Goal: Task Accomplishment & Management: Complete application form

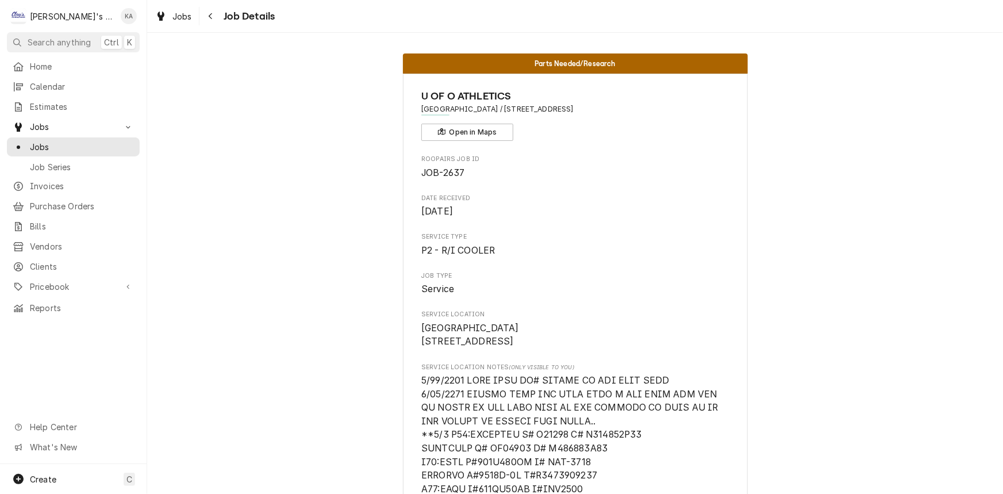
scroll to position [731, 0]
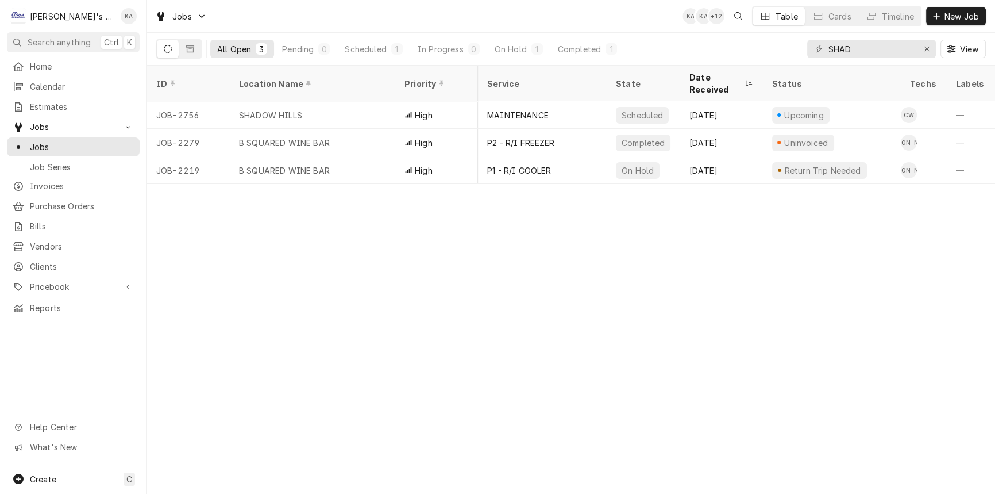
scroll to position [0, 141]
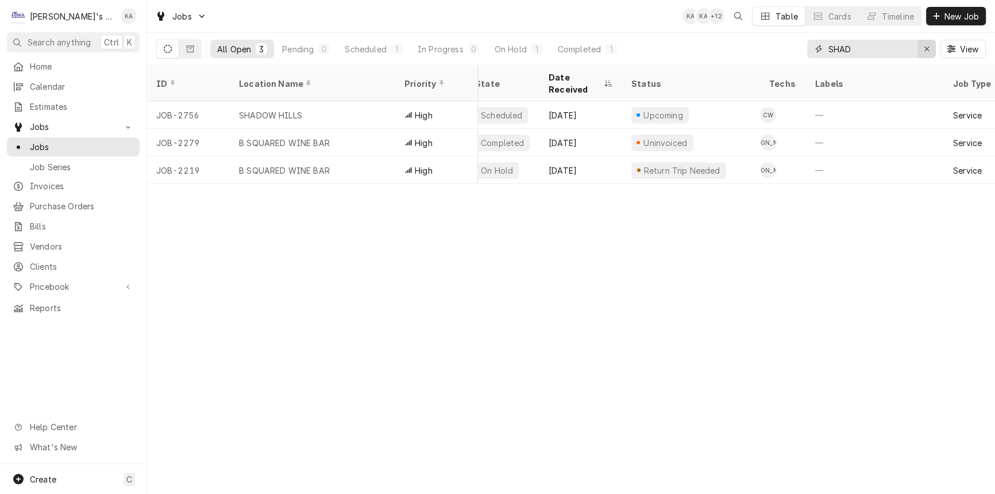
click at [920, 48] on button "Erase input" at bounding box center [927, 49] width 18 height 18
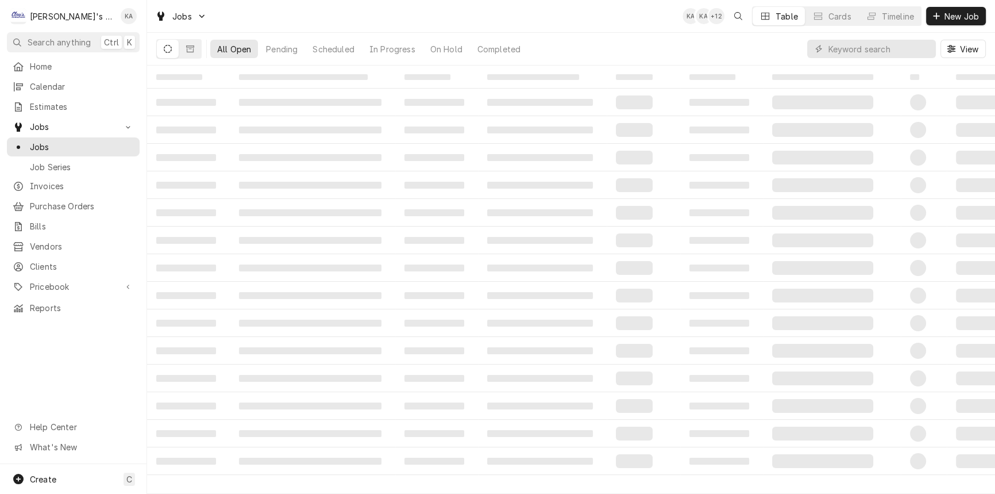
click at [738, 40] on div "All Open Pending Scheduled In Progress On Hold Completed View" at bounding box center [571, 49] width 830 height 32
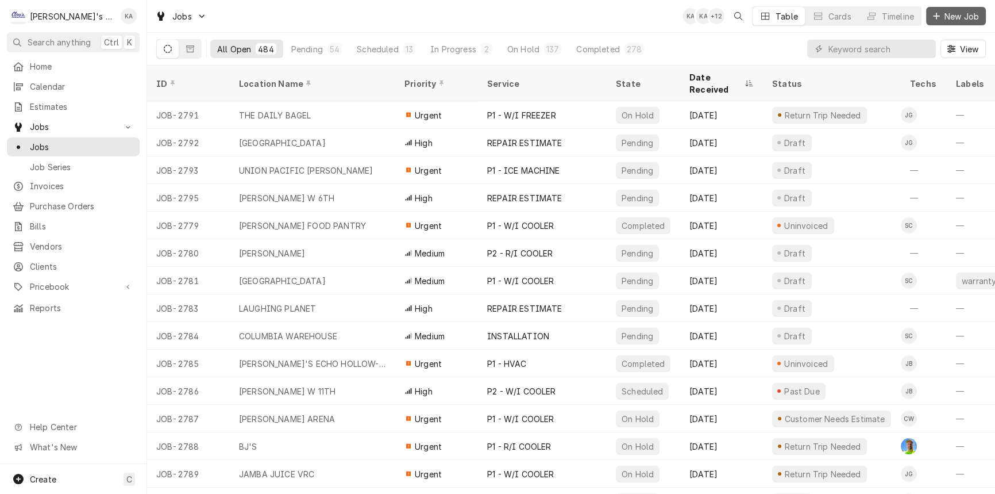
click at [971, 8] on button "New Job" at bounding box center [956, 16] width 60 height 18
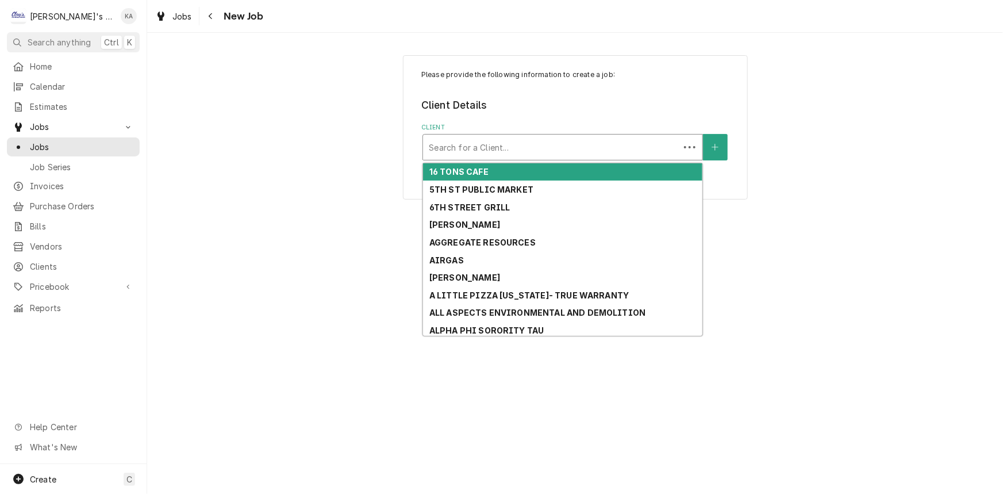
click at [540, 143] on div "Client" at bounding box center [551, 147] width 245 height 21
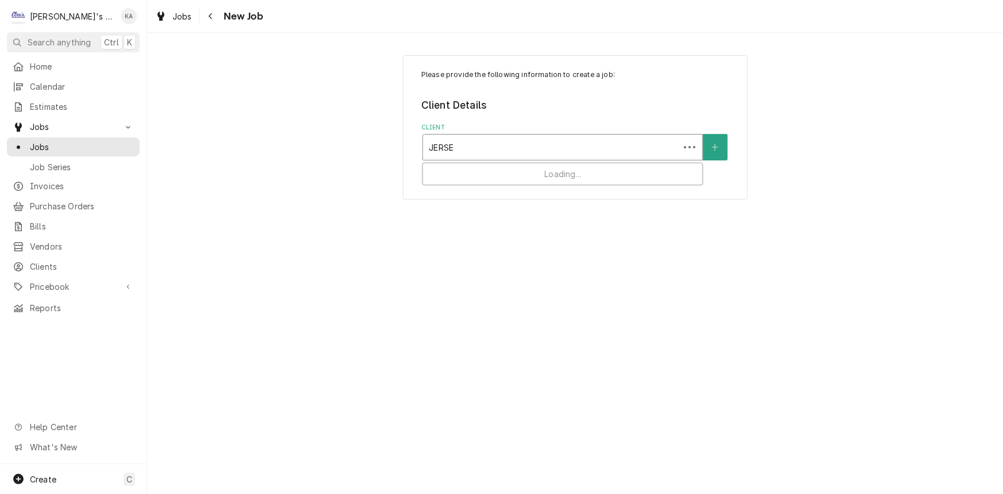
type input "JERSEY"
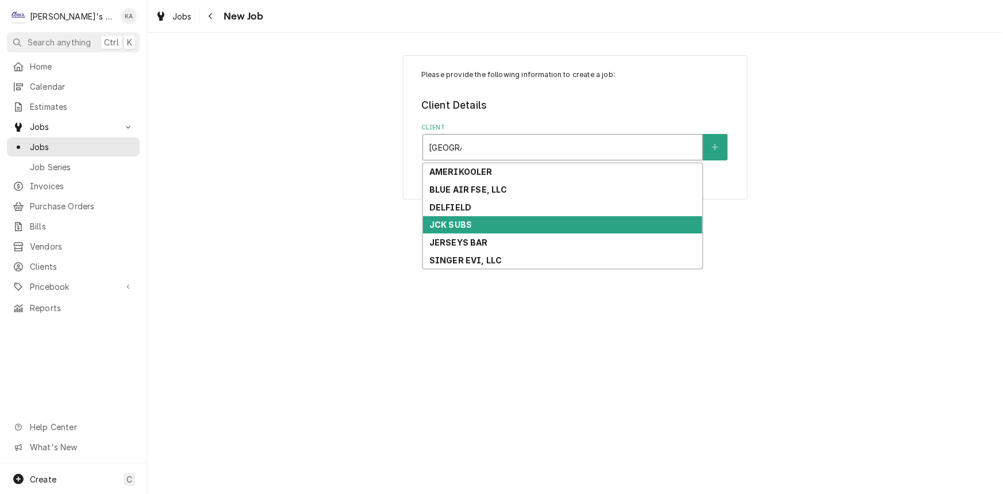
click at [483, 226] on div "JCK SUBS" at bounding box center [562, 225] width 279 height 18
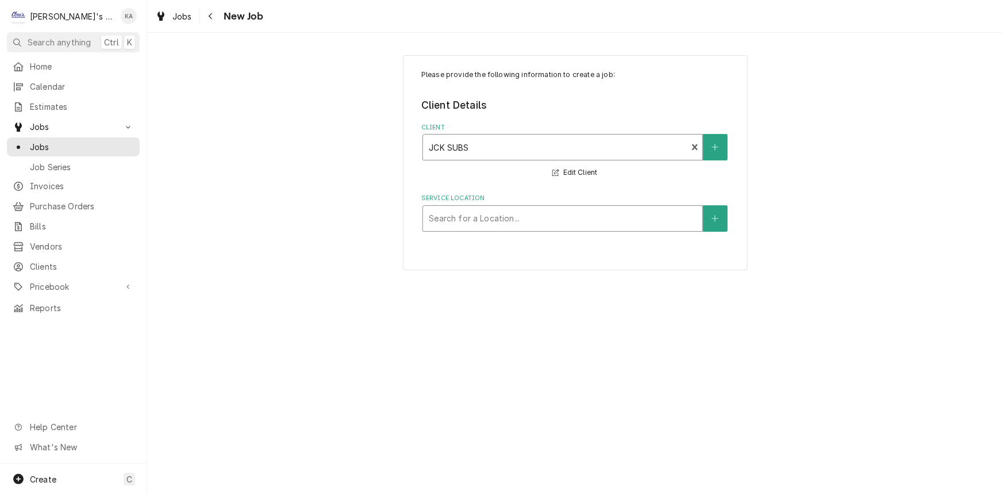
click at [483, 217] on div "Service Location" at bounding box center [563, 218] width 268 height 21
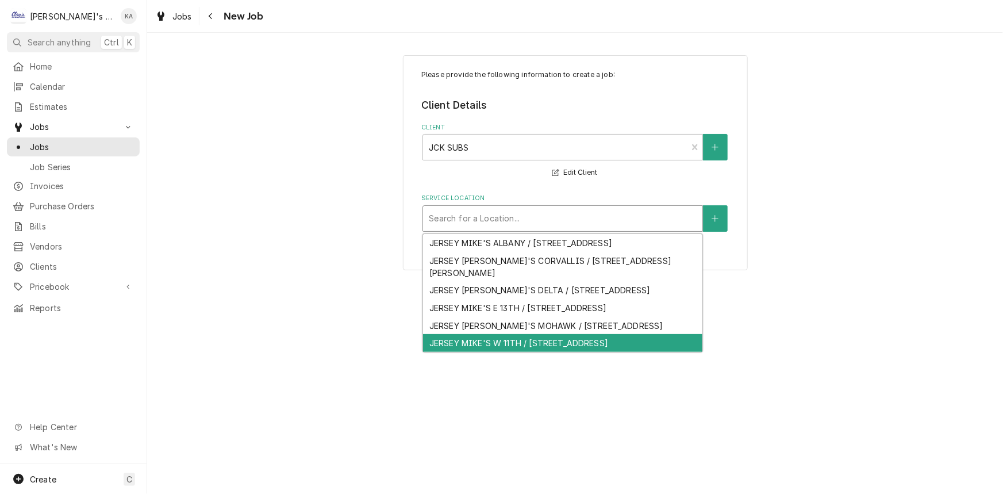
click at [542, 352] on div "JERSEY MIKE'S W 11TH / 2757 W 11TH AVE, EUGENE, OR 97402" at bounding box center [562, 343] width 279 height 18
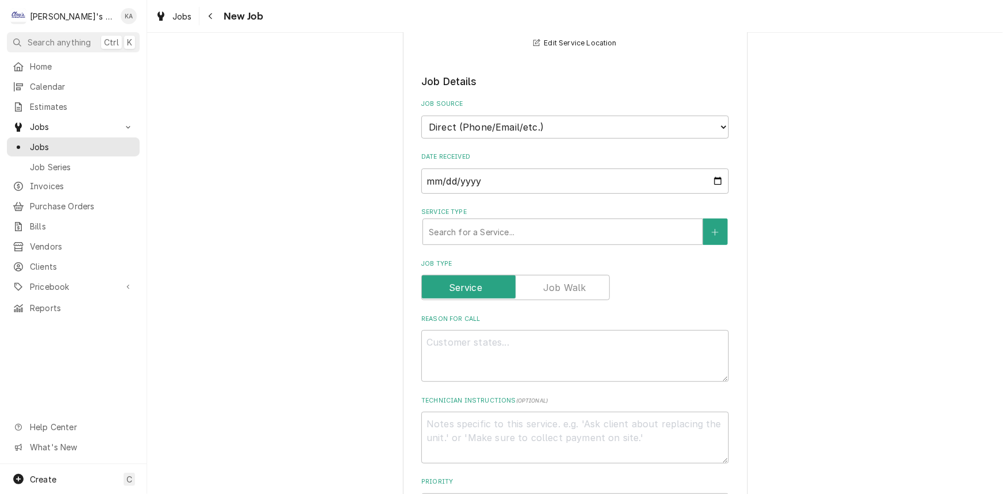
scroll to position [209, 0]
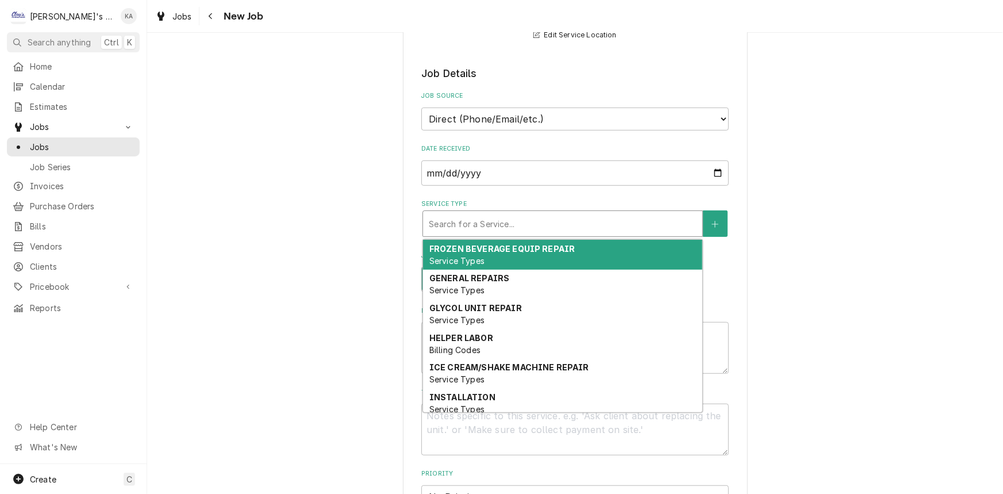
click at [536, 225] on div "Service Type" at bounding box center [563, 223] width 268 height 21
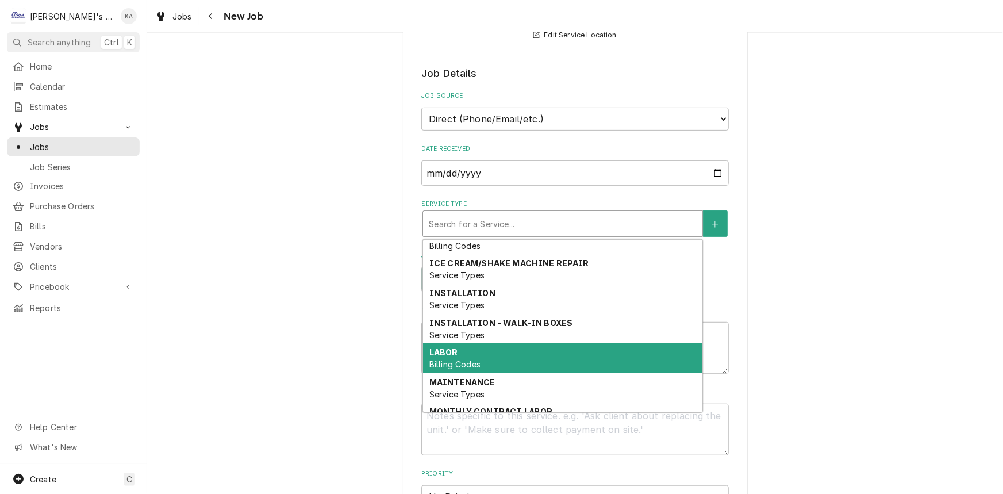
scroll to position [124, 0]
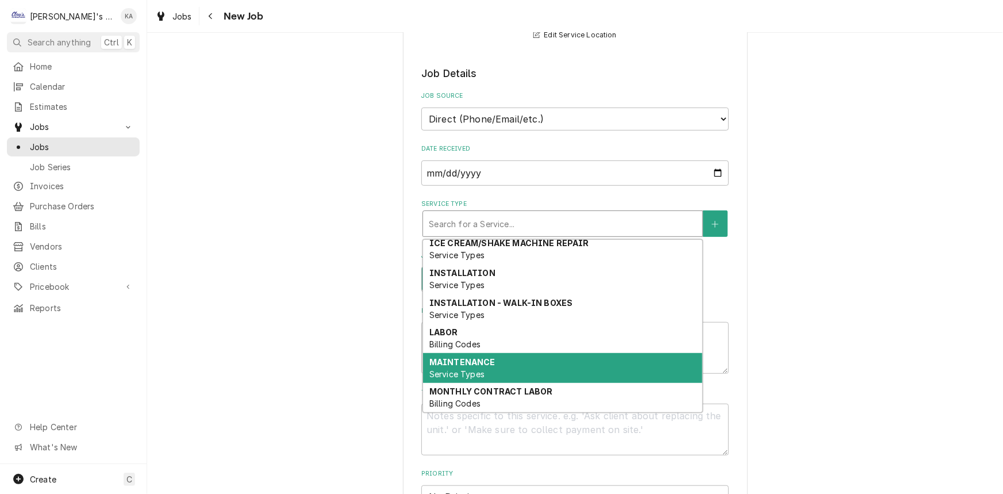
click at [493, 353] on div "MAINTENANCE Service Types" at bounding box center [562, 368] width 279 height 30
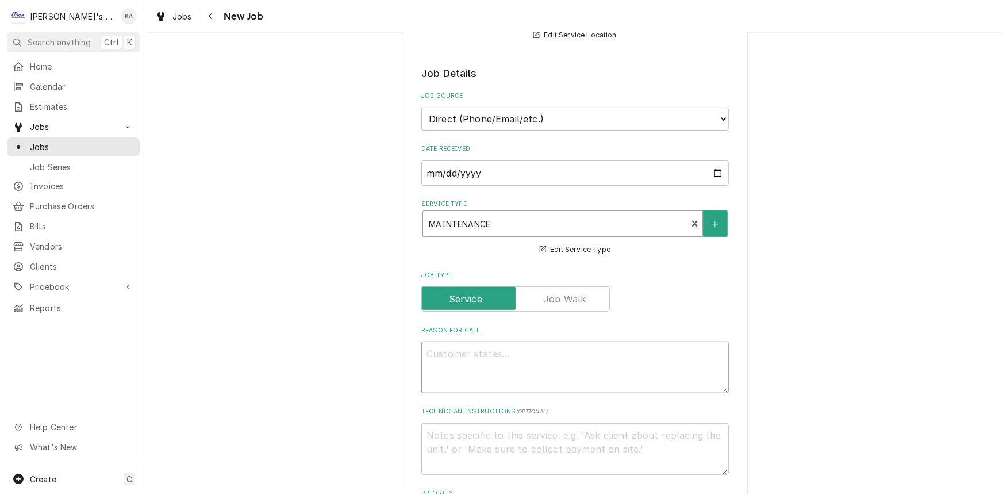
click at [493, 353] on textarea "Reason For Call" at bounding box center [574, 367] width 307 height 52
type textarea "x"
type textarea "P"
type textarea "x"
type textarea "PE"
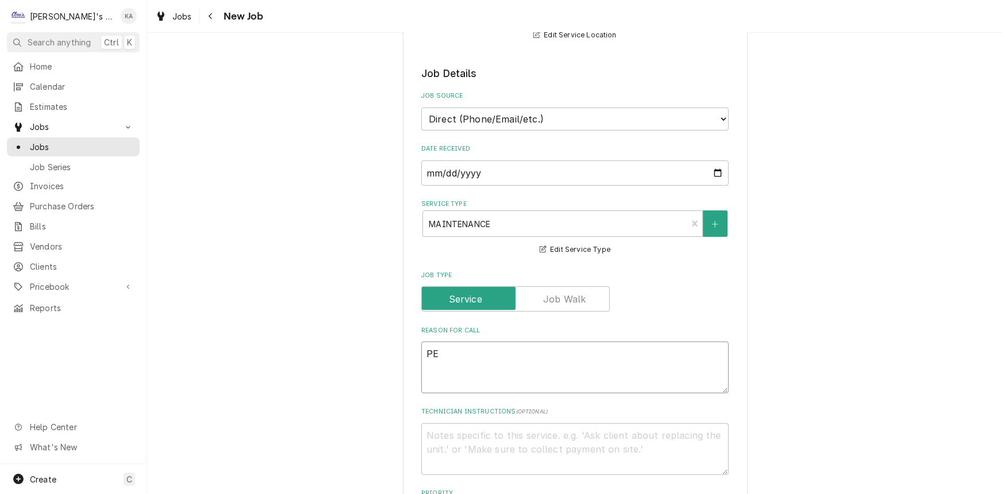
type textarea "x"
type textarea "PER"
type textarea "x"
type textarea "PERF"
type textarea "x"
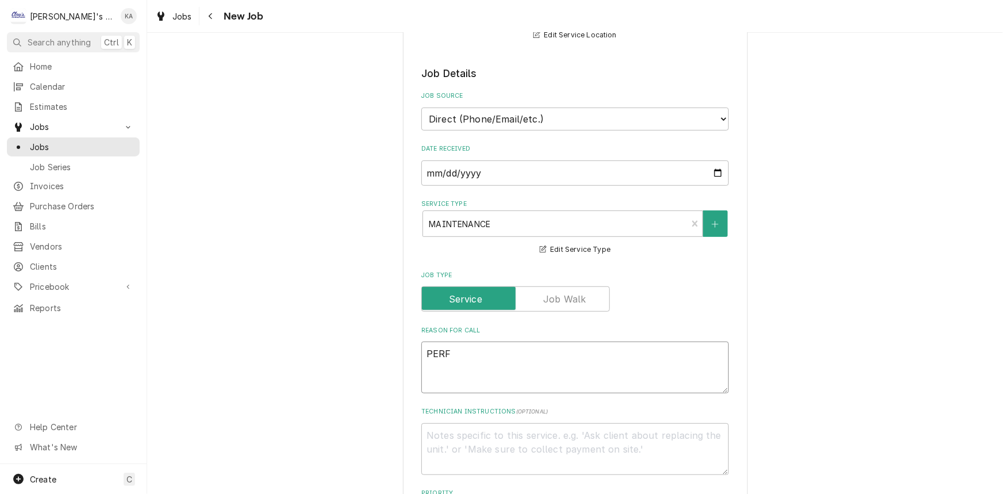
type textarea "PERFO"
type textarea "x"
type textarea "PERFOR"
type textarea "x"
type textarea "PERFORM"
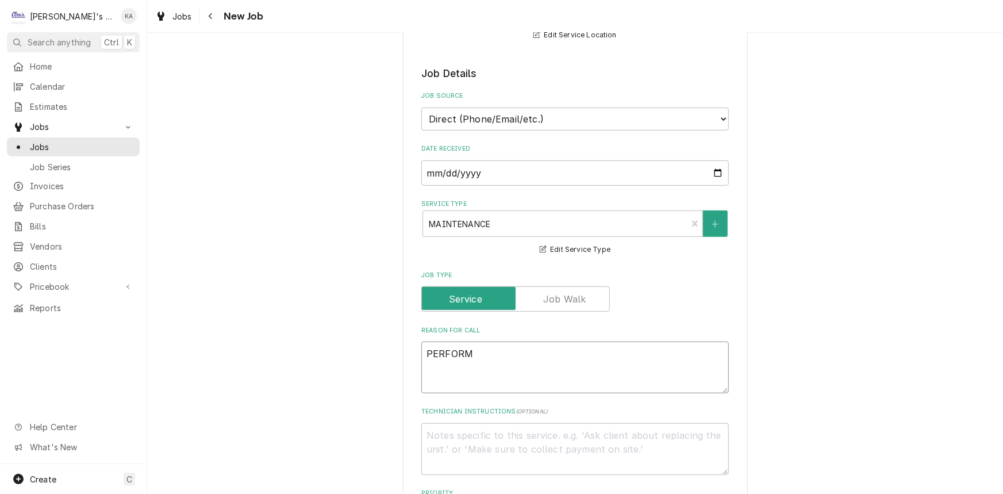
type textarea "x"
type textarea "PERFORM"
type textarea "x"
type textarea "PERFORM A"
type textarea "x"
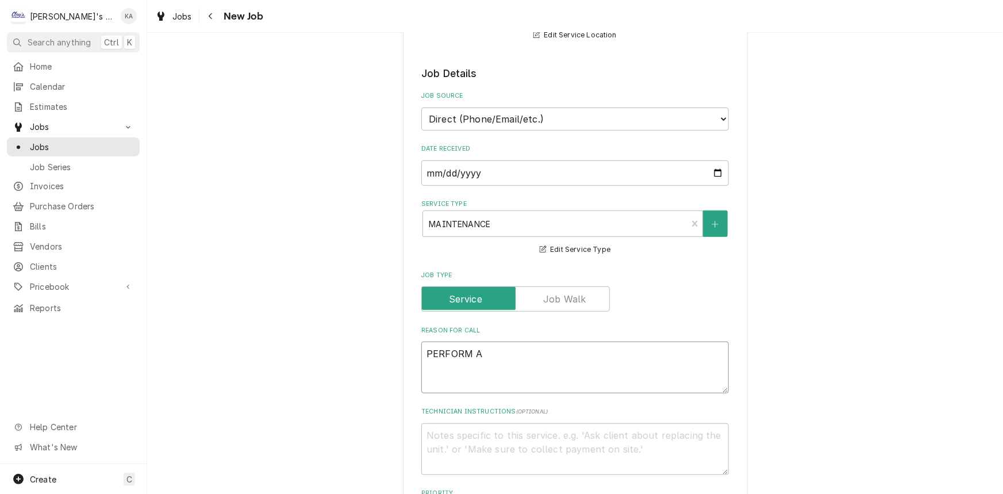
type textarea "PERFORM AU"
type textarea "x"
type textarea "PERFORM AUG"
type textarea "x"
type textarea "PERFORM AUGU"
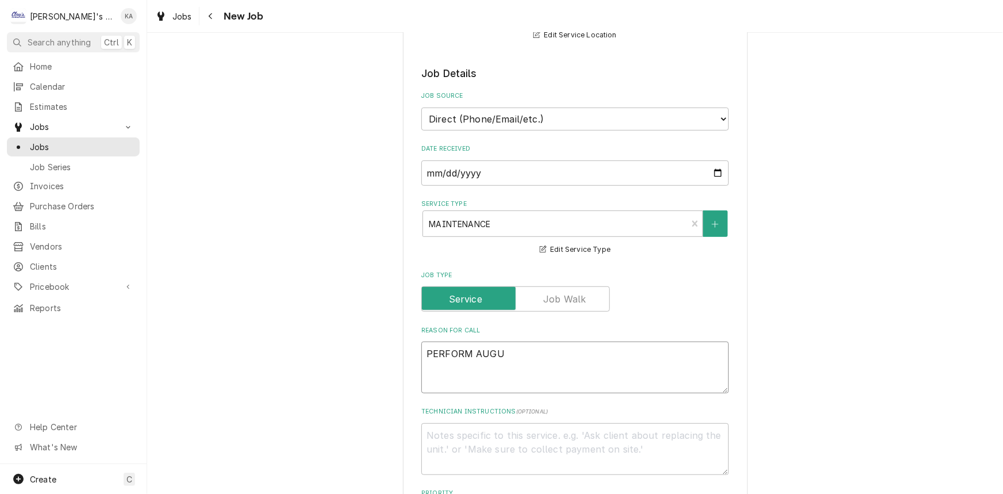
type textarea "x"
type textarea "PERFORM AUGUS"
type textarea "x"
type textarea "PERFORM AUGUST"
type textarea "x"
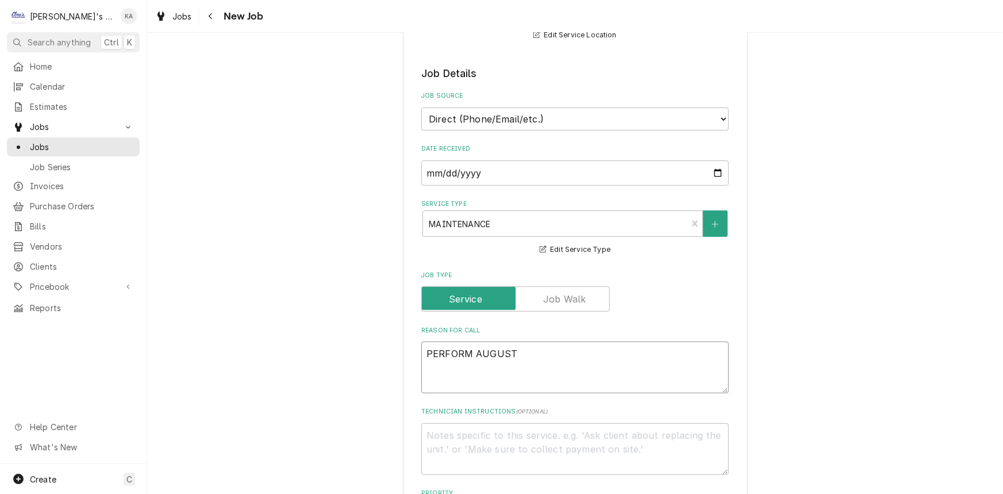
type textarea "PERFORM AUGUST"
type textarea "x"
type textarea "PERFORM AUGUST M"
type textarea "x"
type textarea "PERFORM AUGUST MA"
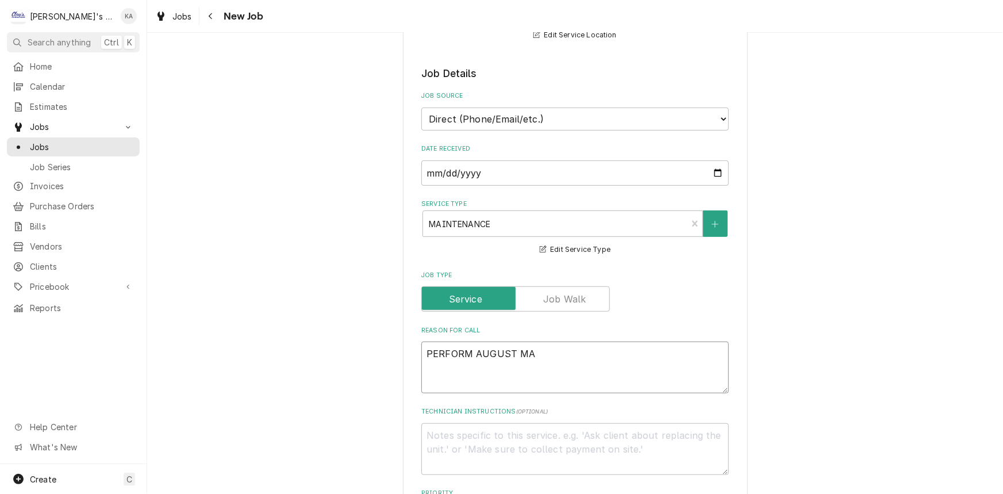
type textarea "x"
type textarea "PERFORM AUGUST MAI"
type textarea "x"
type textarea "PERFORM AUGUST MAIN"
type textarea "x"
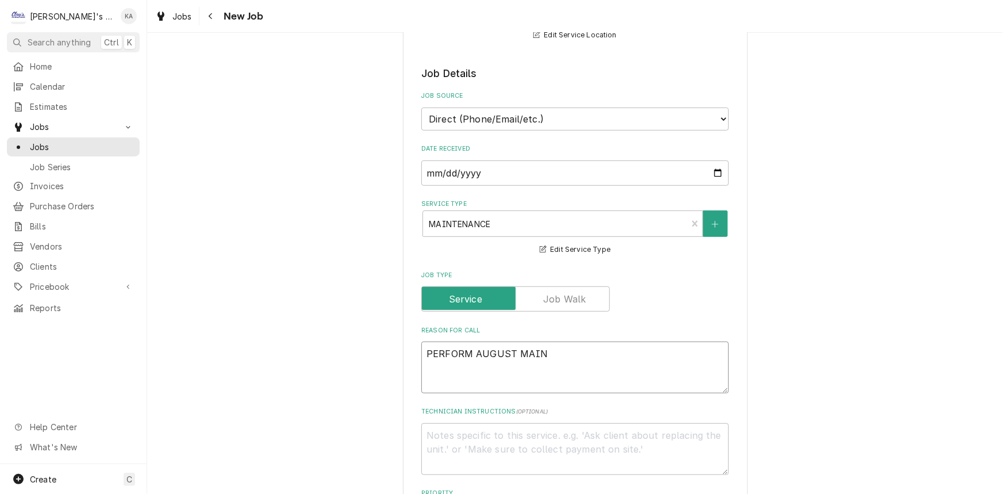
type textarea "PERFORM AUGUST MAINT"
type textarea "x"
type textarea "PERFORM AUGUST MAINTE"
type textarea "x"
type textarea "PERFORM AUGUST MAINTEN"
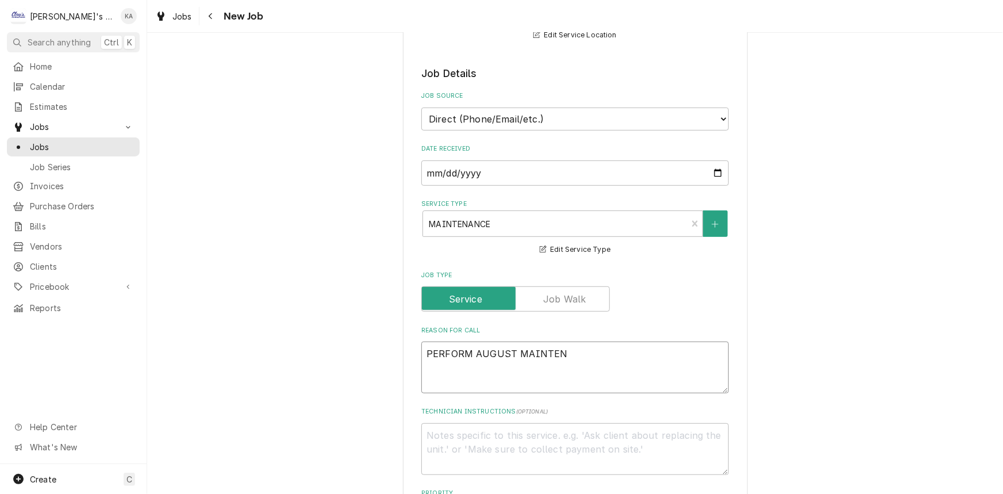
type textarea "x"
type textarea "PERFORM AUGUST MAINTENA"
type textarea "x"
type textarea "PERFORM AUGUST MAINTENAN"
type textarea "x"
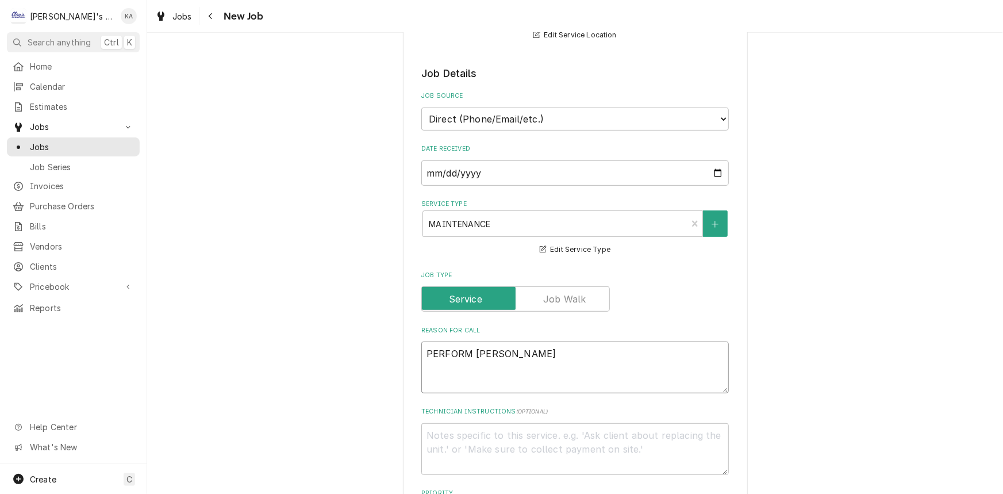
type textarea "PERFORM AUGUST MAINTENANC"
type textarea "x"
type textarea "PERFORM AUGUST MAINTENANCE"
type textarea "x"
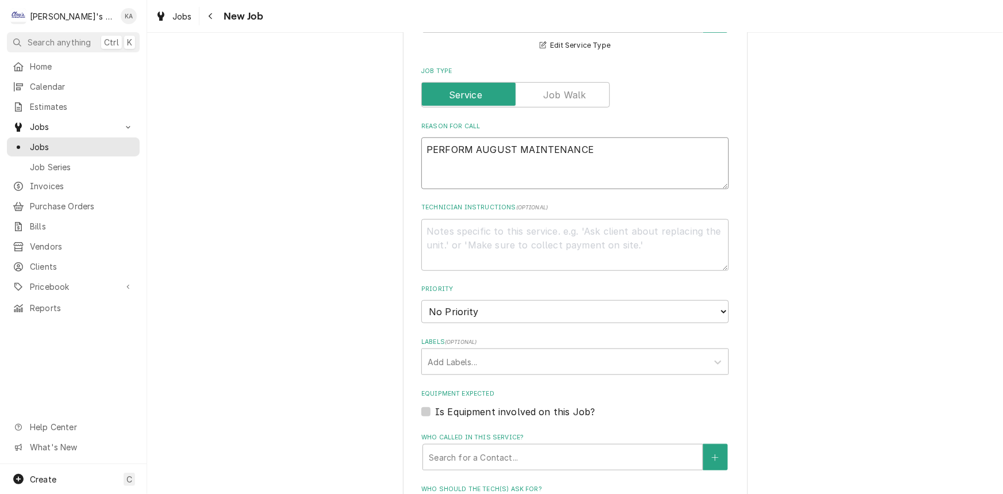
scroll to position [418, 0]
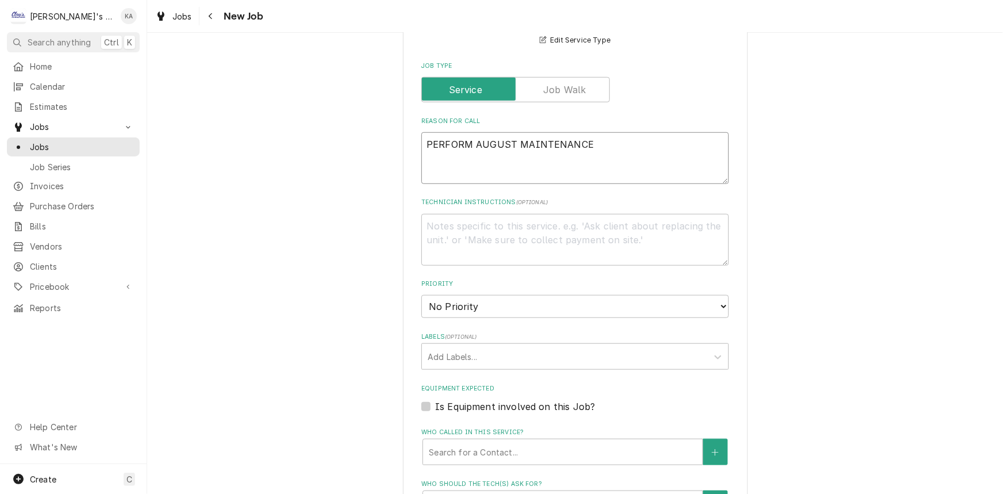
type textarea "PERFORM AUGUST MAINTENANCE"
click at [555, 306] on select "No Priority Urgent High Medium Low" at bounding box center [574, 306] width 307 height 23
select select "3"
click at [421, 295] on select "No Priority Urgent High Medium Low" at bounding box center [574, 306] width 307 height 23
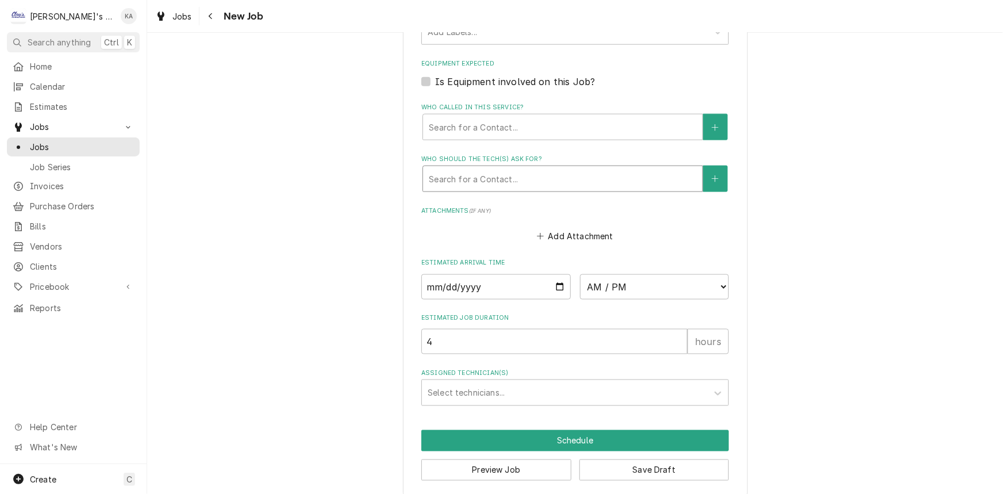
scroll to position [751, 0]
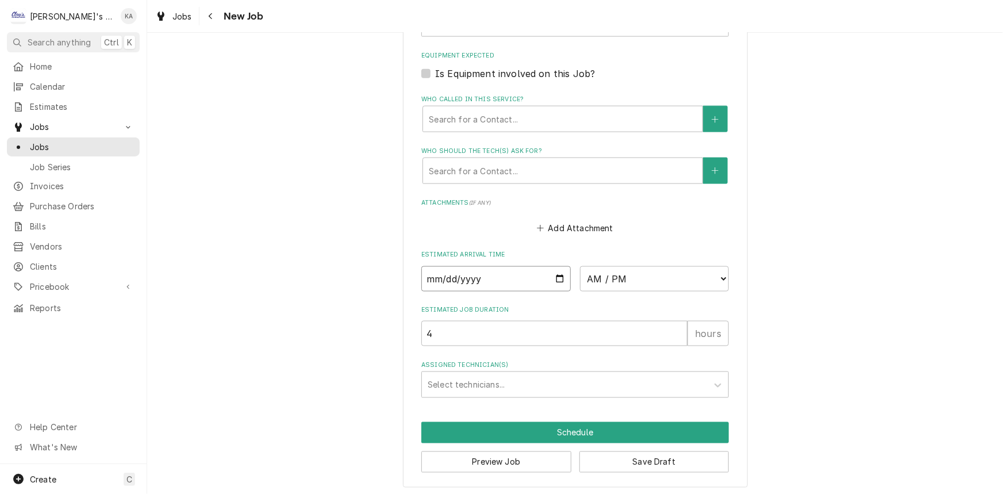
click at [555, 275] on input "Date" at bounding box center [495, 278] width 149 height 25
click at [552, 276] on input "Date" at bounding box center [495, 278] width 149 height 25
click at [552, 258] on div "Estimated Arrival Time AM / PM 6:00 AM 6:15 AM 6:30 AM 6:45 AM 7:00 AM 7:15 AM …" at bounding box center [574, 270] width 307 height 41
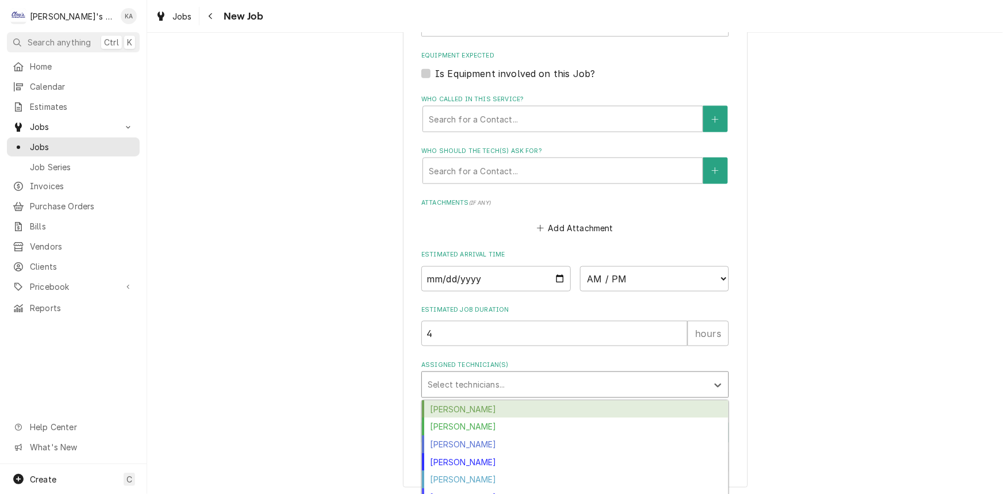
click at [538, 374] on div "Assigned Technician(s)" at bounding box center [565, 384] width 274 height 21
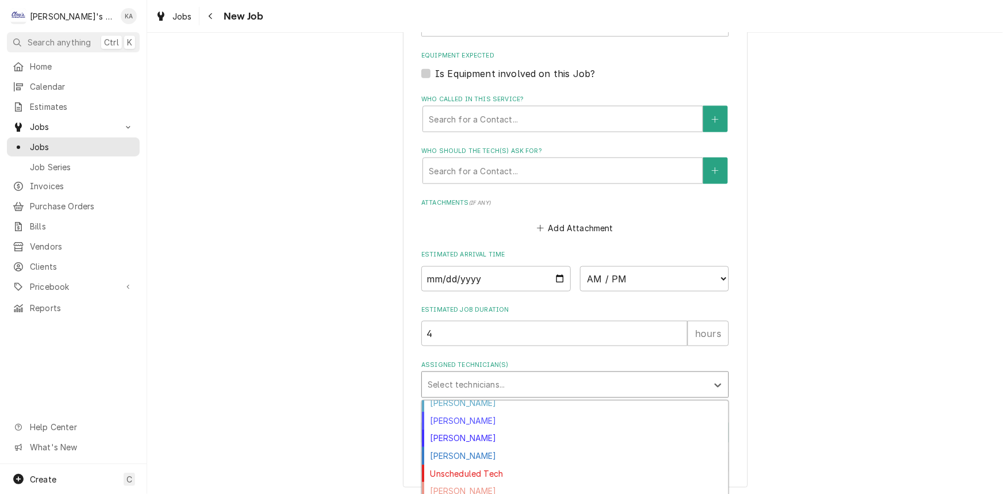
scroll to position [80, 0]
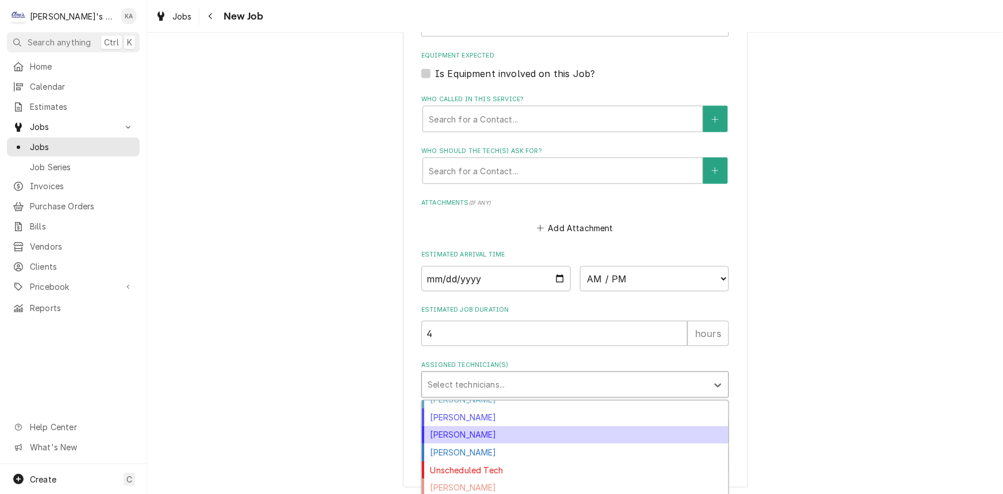
click at [490, 432] on div "Mikah Levitt-Freimuth" at bounding box center [575, 435] width 306 height 18
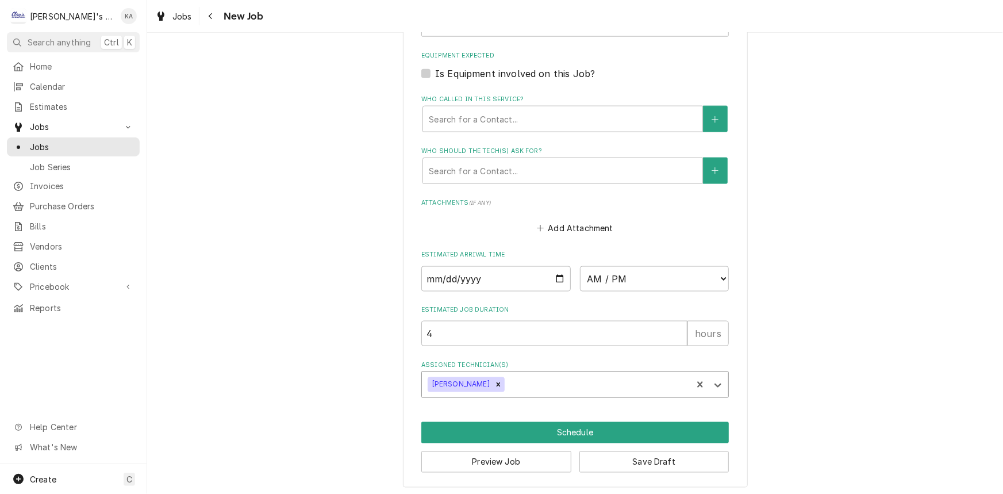
type textarea "x"
click at [554, 277] on input "Date" at bounding box center [495, 278] width 149 height 25
type input "2025-08-27"
type textarea "x"
click at [615, 275] on select "AM / PM 6:00 AM 6:15 AM 6:30 AM 6:45 AM 7:00 AM 7:15 AM 7:30 AM 7:45 AM 8:00 AM…" at bounding box center [654, 278] width 149 height 25
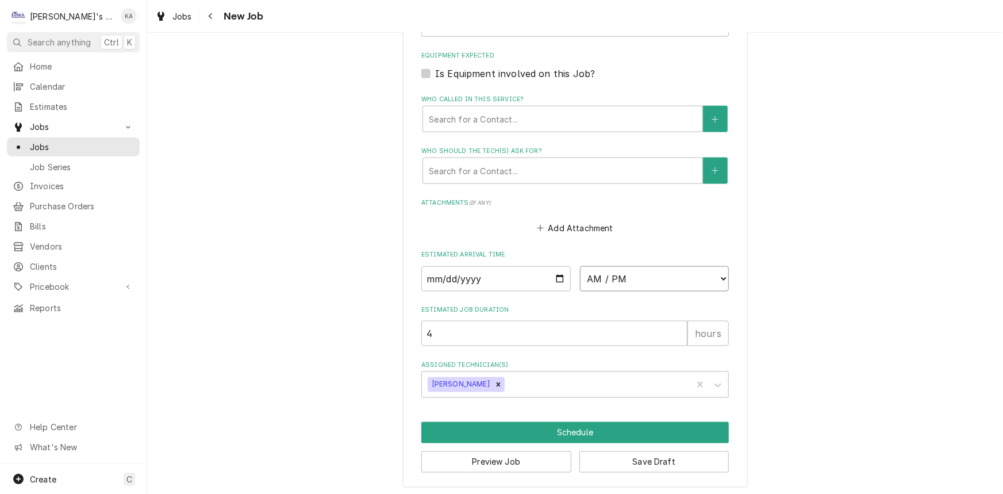
select select "15:00:00"
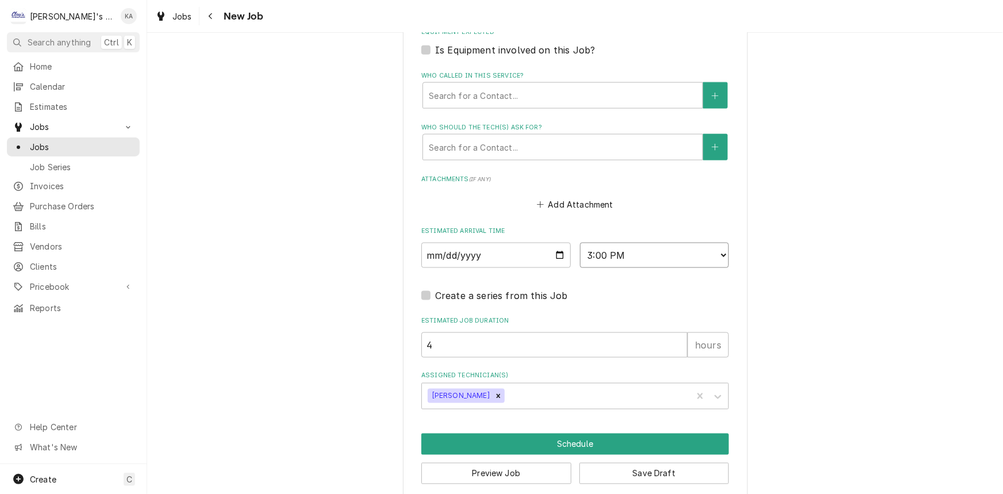
scroll to position [785, 0]
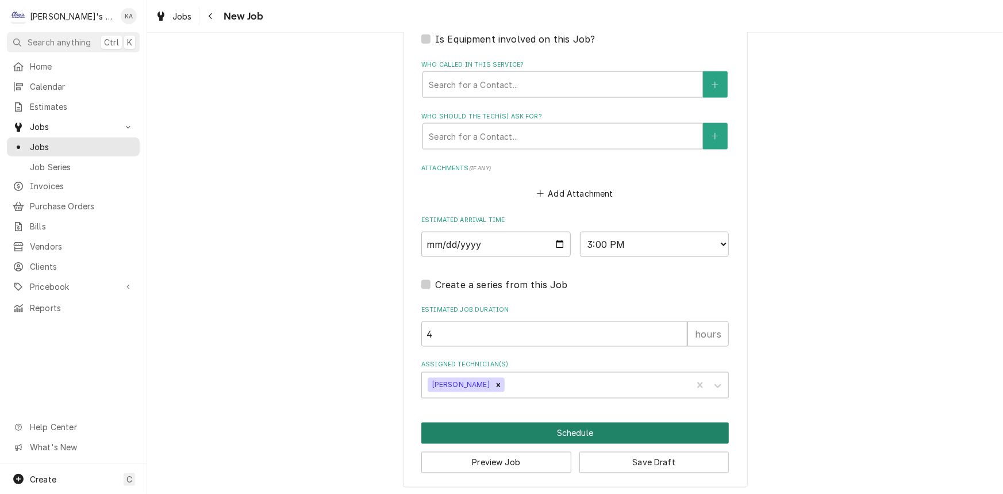
click at [575, 429] on button "Schedule" at bounding box center [574, 432] width 307 height 21
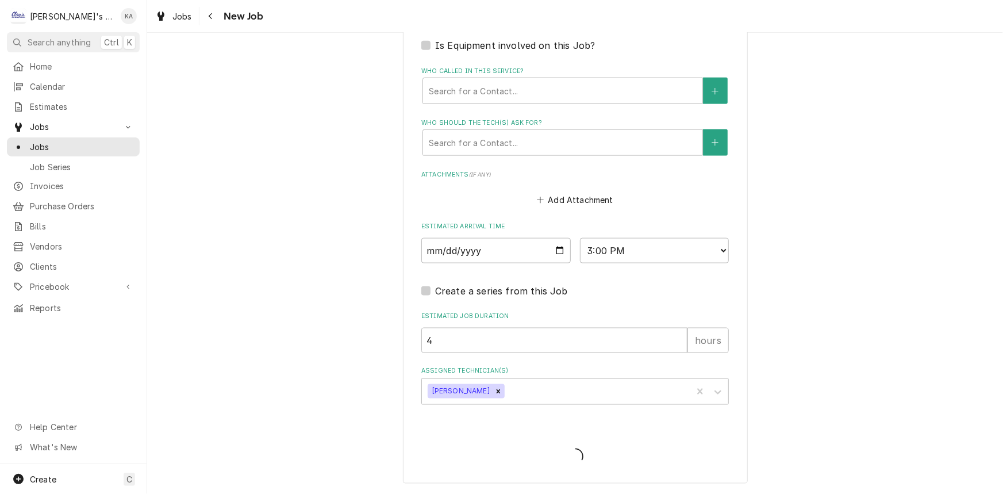
scroll to position [775, 0]
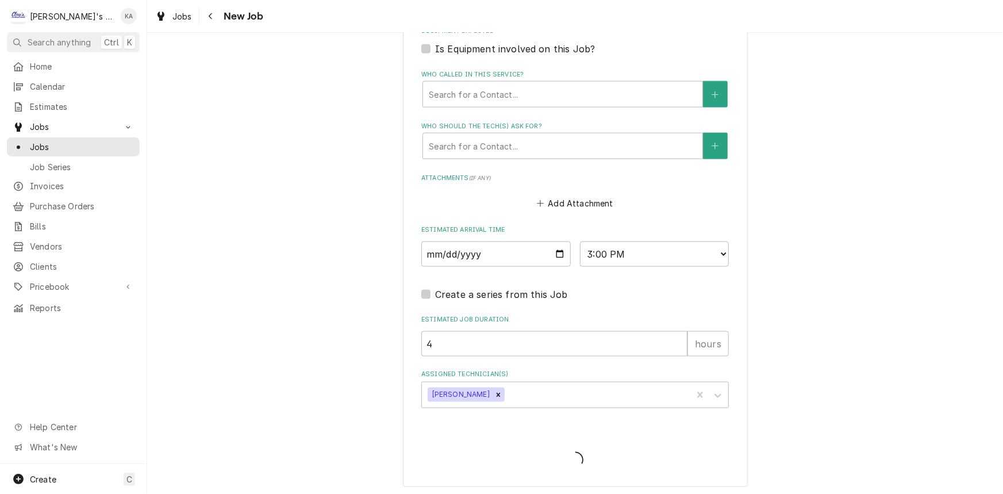
type textarea "x"
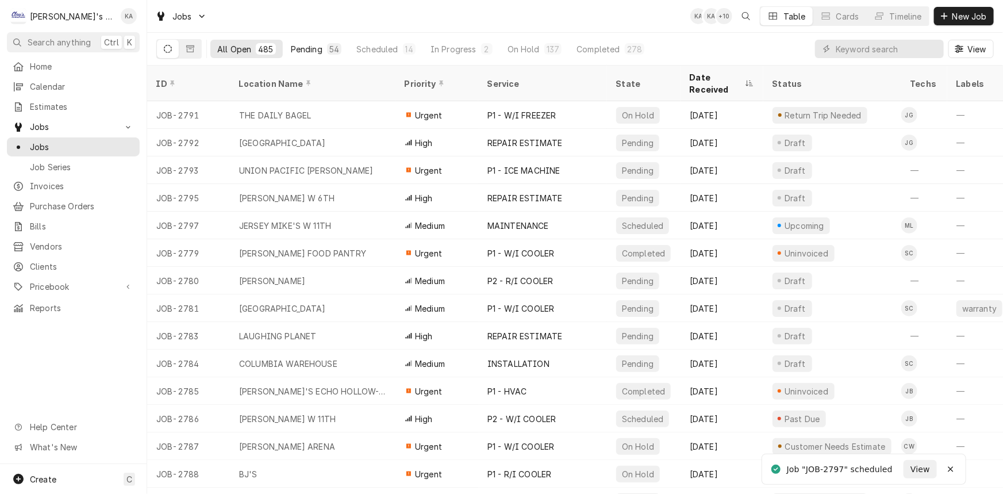
click at [309, 46] on div "Pending" at bounding box center [307, 49] width 32 height 12
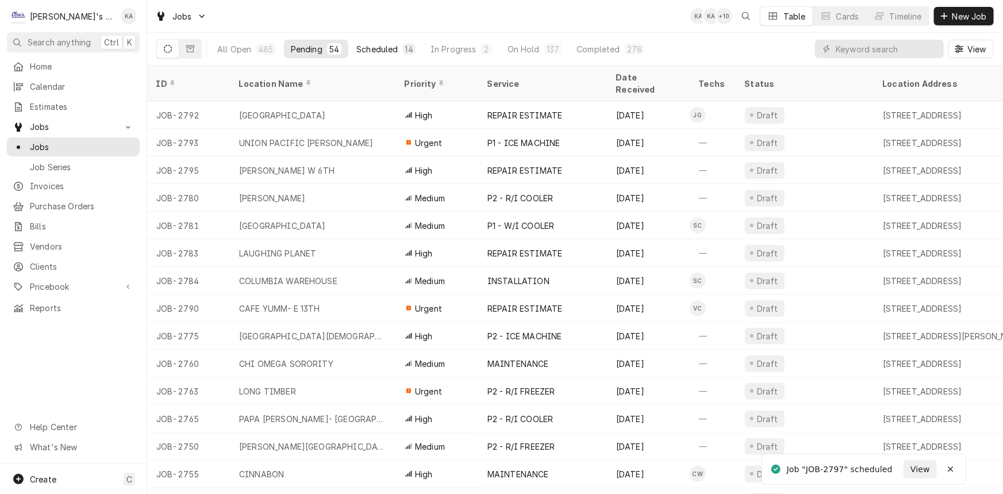
click at [366, 50] on div "Scheduled" at bounding box center [376, 49] width 41 height 12
